Goal: Check status

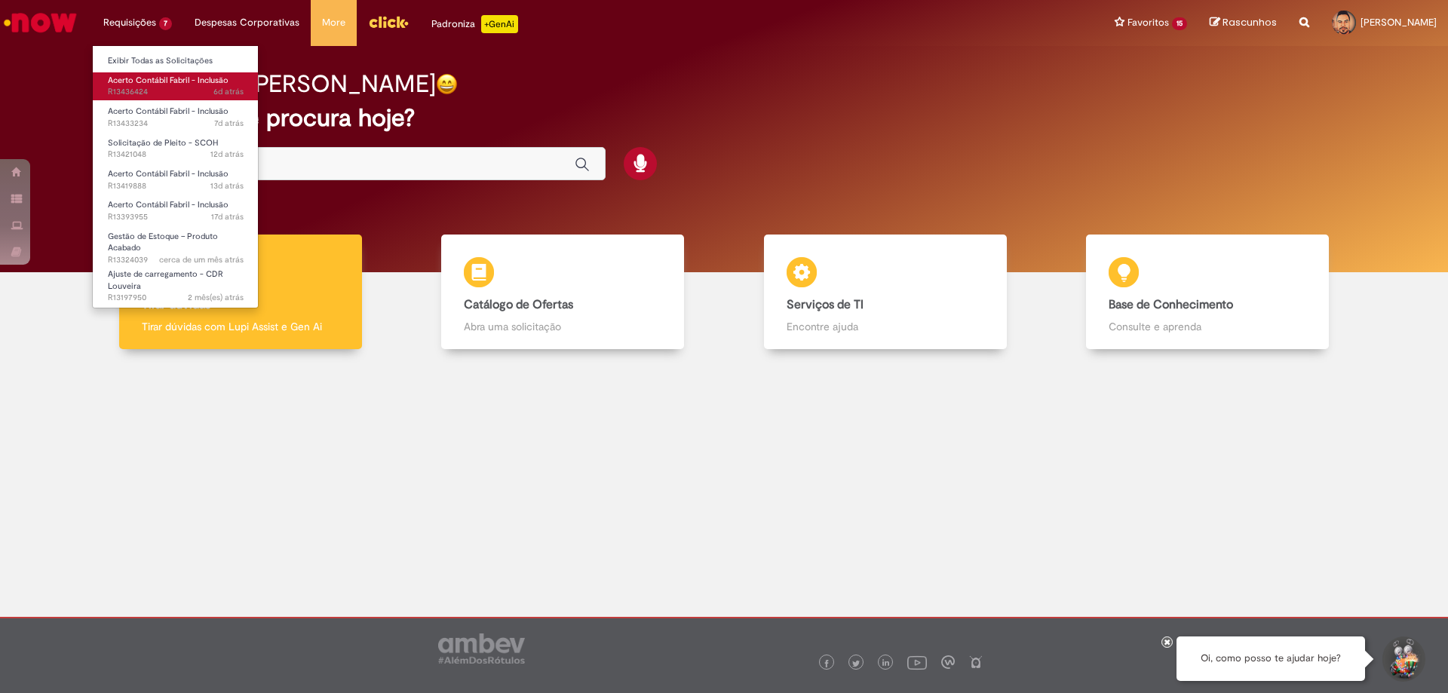
click at [146, 80] on span "Acerto Contábil Fabril - Inclusão" at bounding box center [168, 80] width 121 height 11
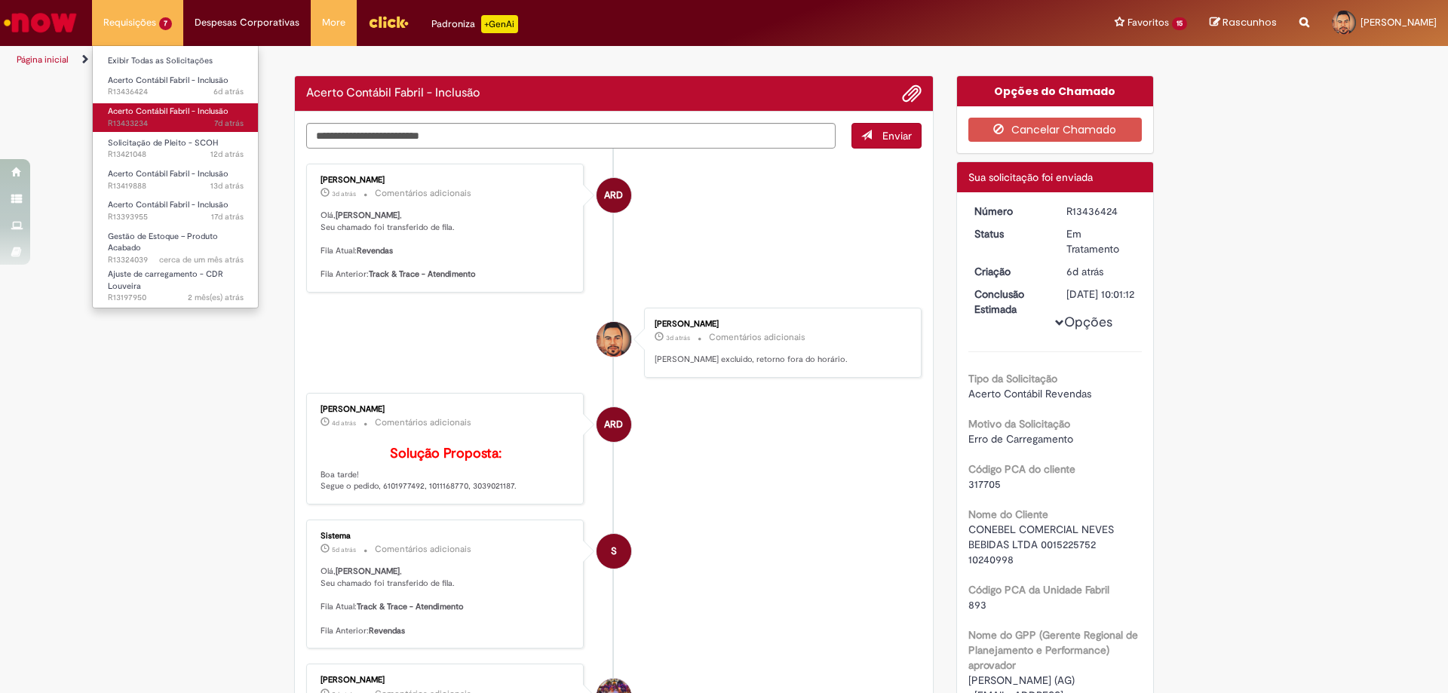
click at [175, 119] on span "7d atrás 7 dias atrás R13433234" at bounding box center [176, 124] width 136 height 12
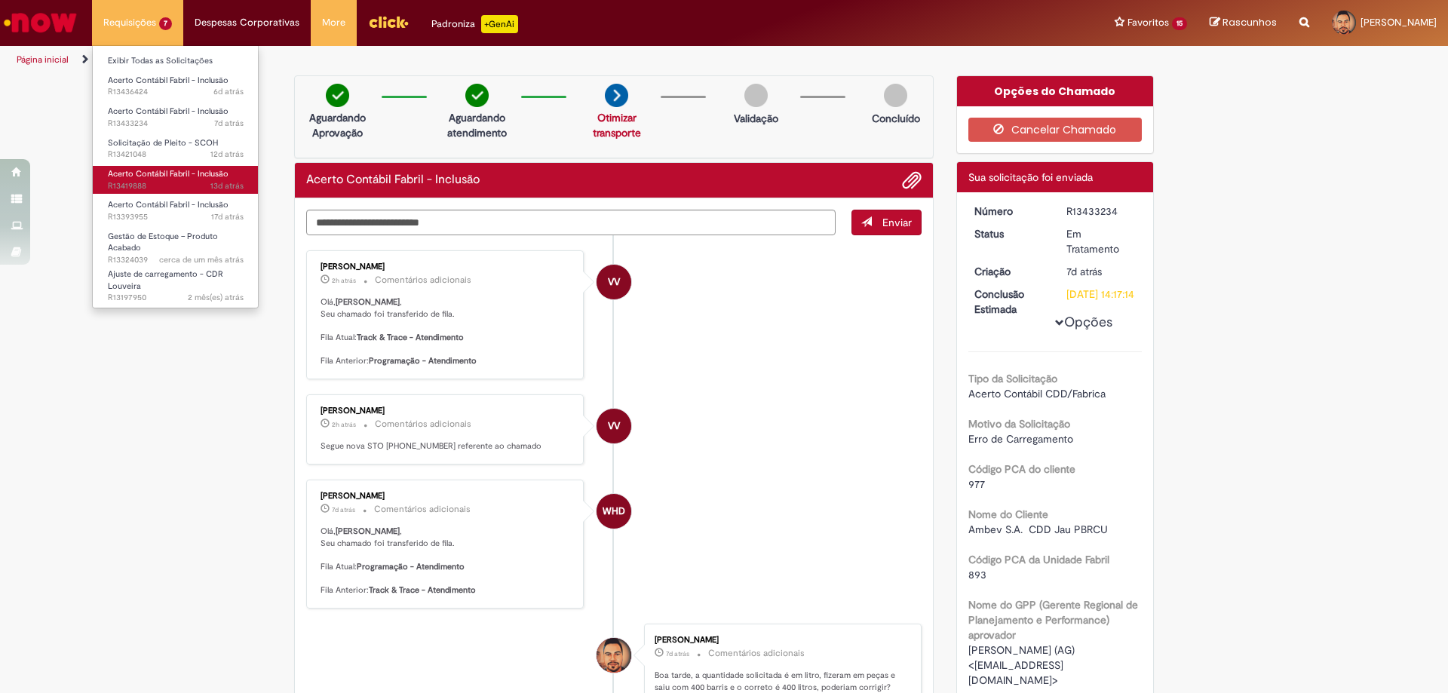
click at [143, 176] on span "Acerto Contábil Fabril - Inclusão" at bounding box center [168, 173] width 121 height 11
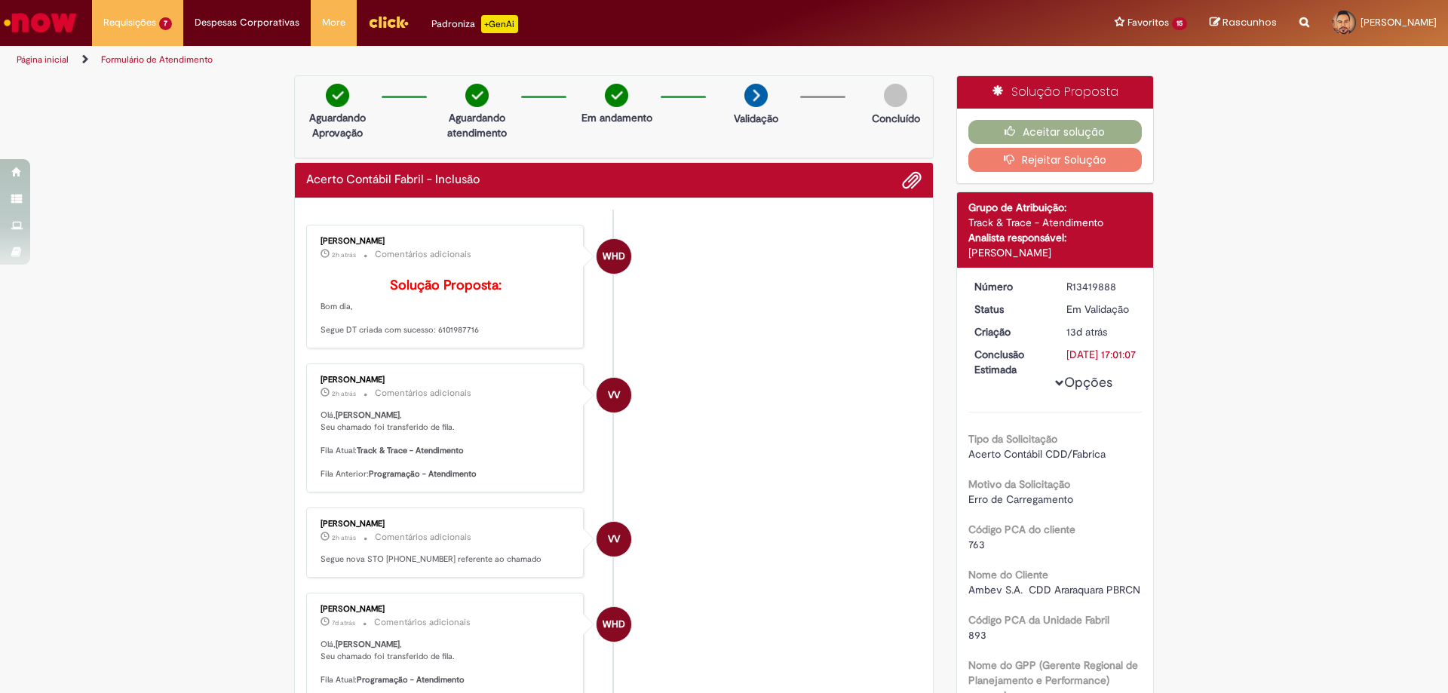
click at [458, 265] on div "[PERSON_NAME] 2h atrás 2 horas atrás Comentários adicionais Solução Proposta: B…" at bounding box center [445, 286] width 268 height 115
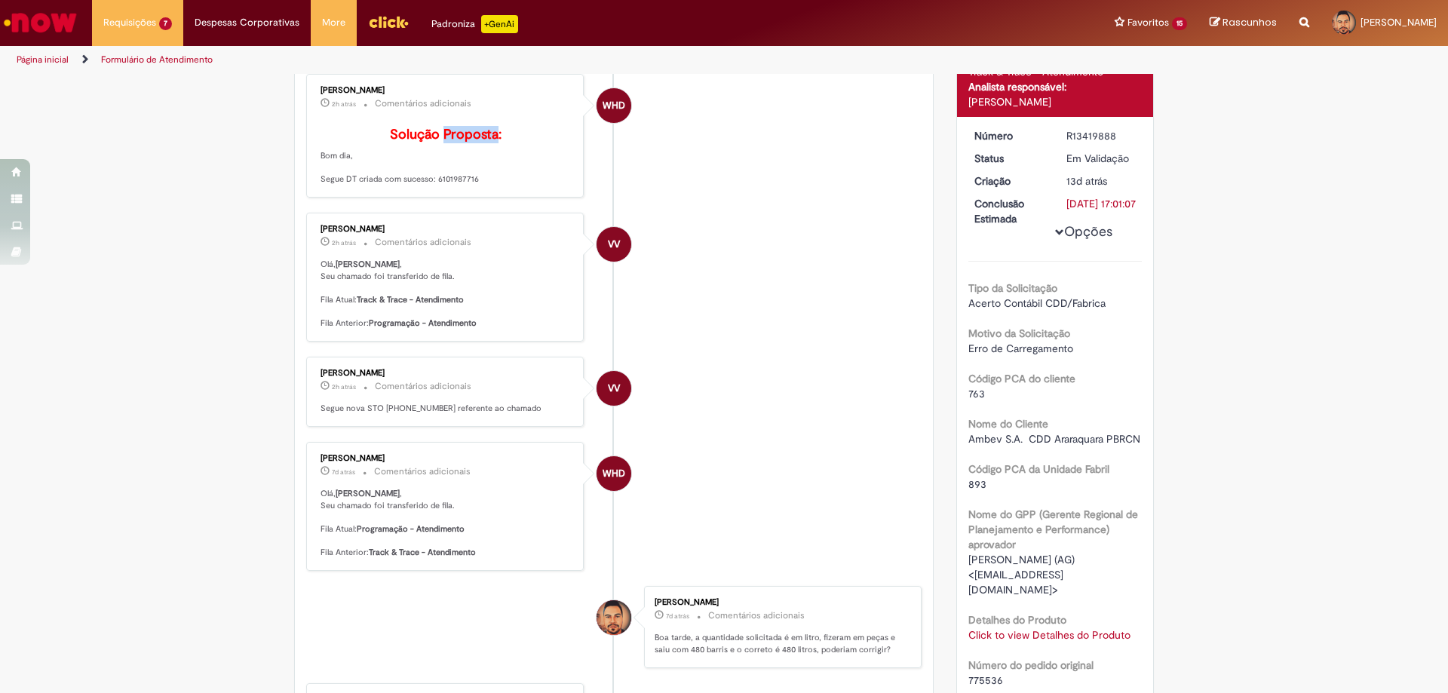
scroll to position [75, 0]
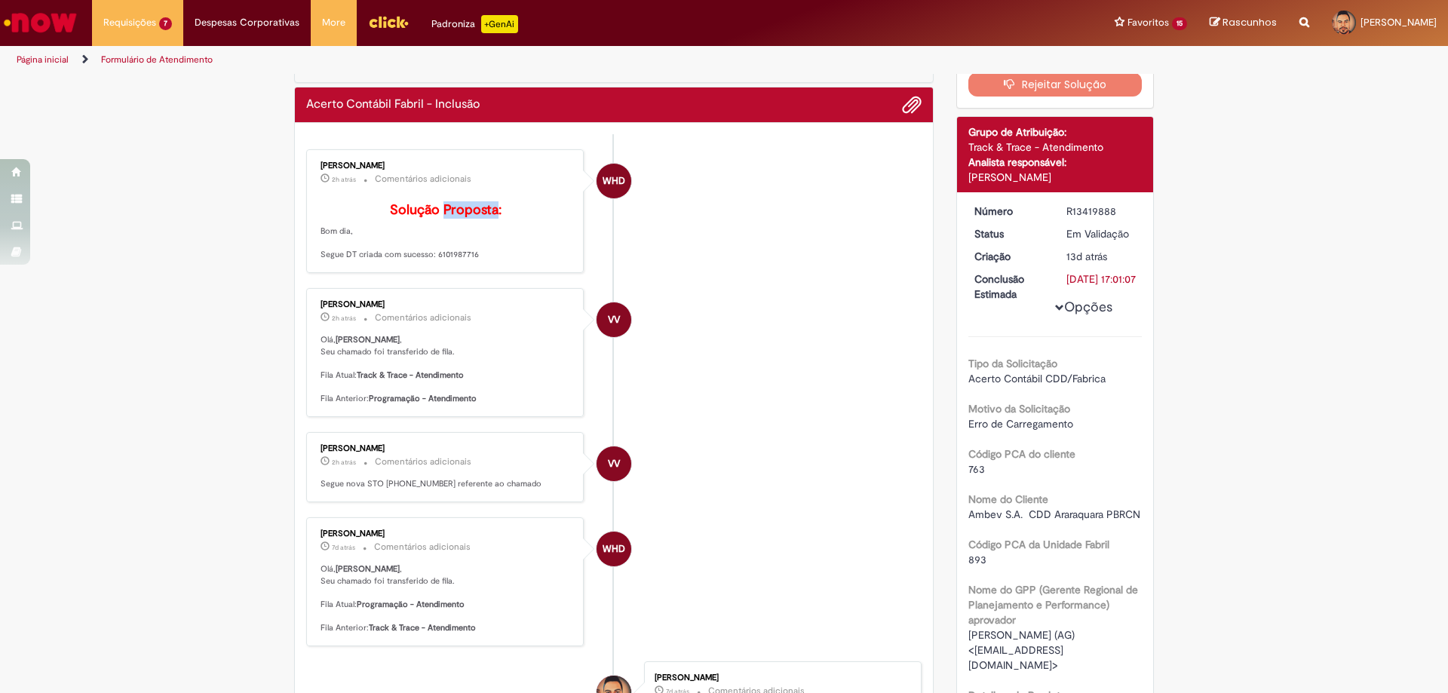
click at [454, 261] on p "Solução Proposta: Bom dia, Segue DT criada com sucesso: 6101987716" at bounding box center [445, 232] width 251 height 58
copy p "6101987716"
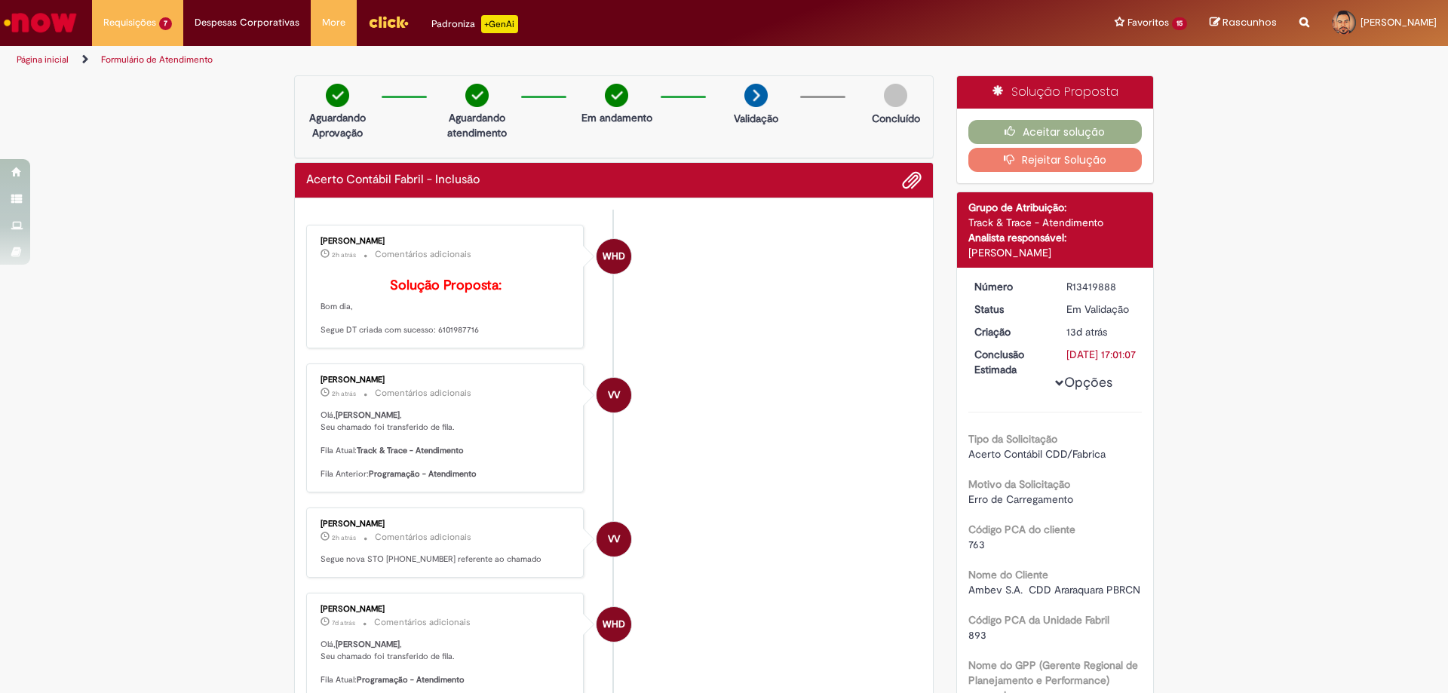
click at [1004, 159] on icon "button" at bounding box center [1013, 159] width 18 height 11
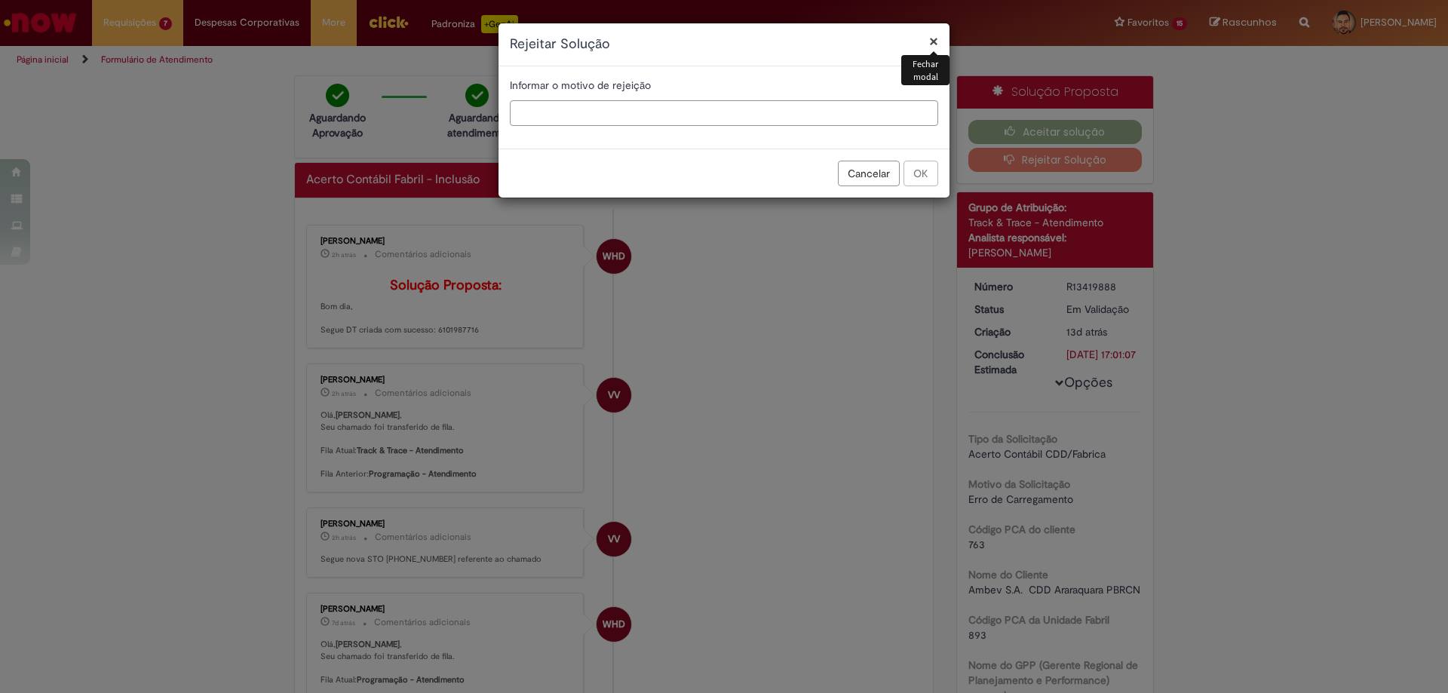
click at [553, 112] on input "text" at bounding box center [724, 113] width 428 height 26
type input "**********"
click at [908, 174] on button "OK" at bounding box center [920, 174] width 35 height 26
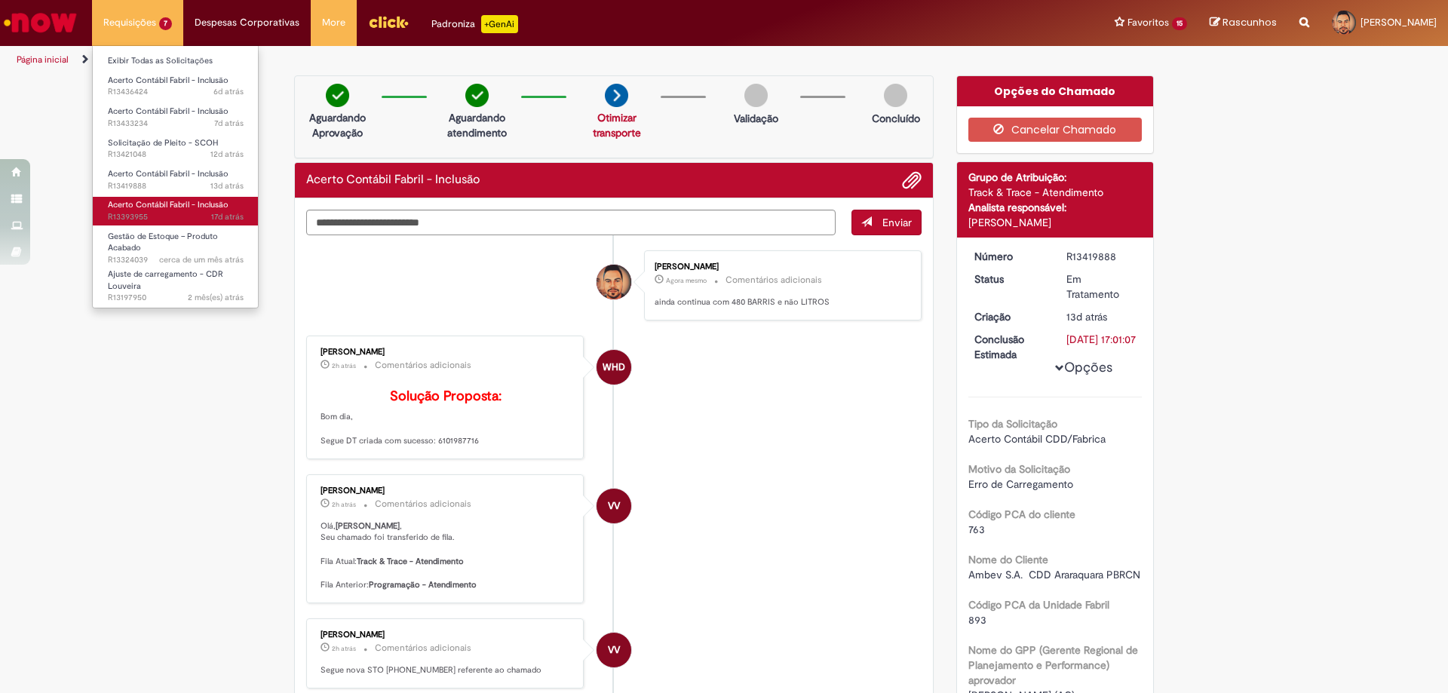
click at [164, 205] on span "Acerto Contábil Fabril - Inclusão" at bounding box center [168, 204] width 121 height 11
